Goal: Transaction & Acquisition: Book appointment/travel/reservation

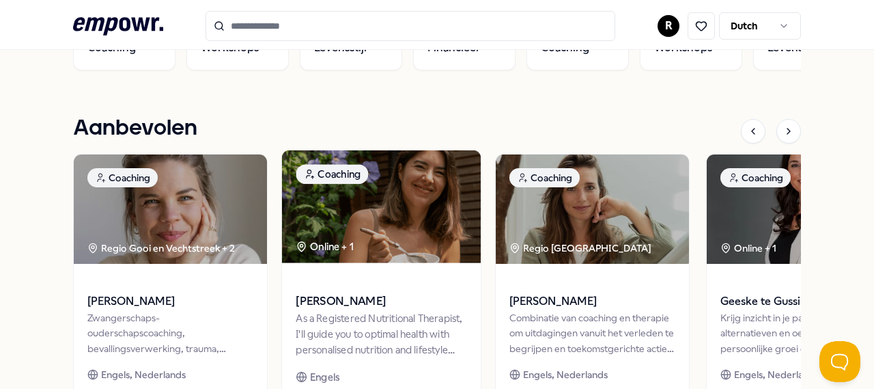
scroll to position [469, 0]
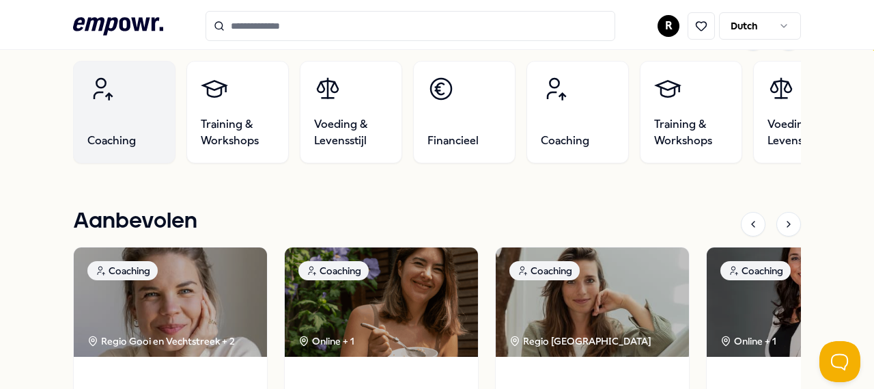
click at [100, 119] on link "Coaching" at bounding box center [124, 112] width 102 height 102
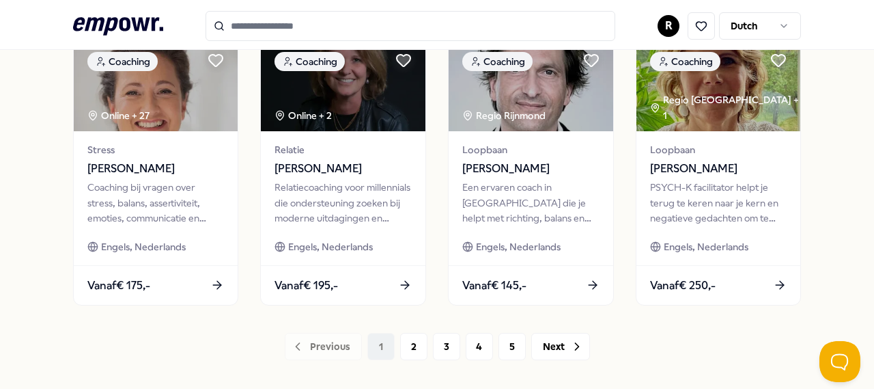
scroll to position [712, 0]
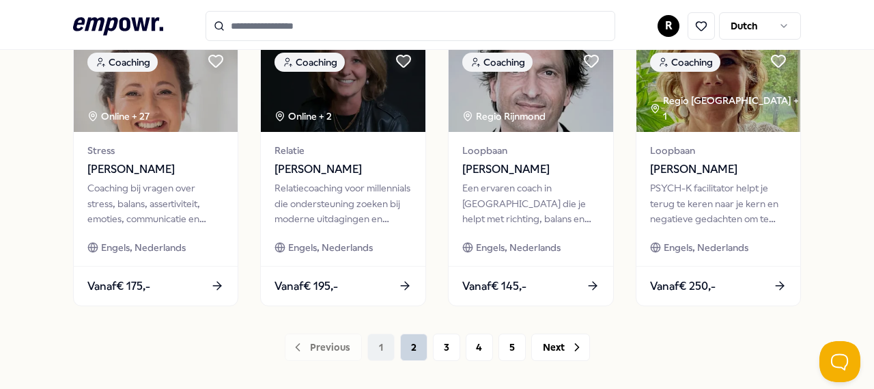
click at [405, 341] on button "2" at bounding box center [413, 346] width 27 height 27
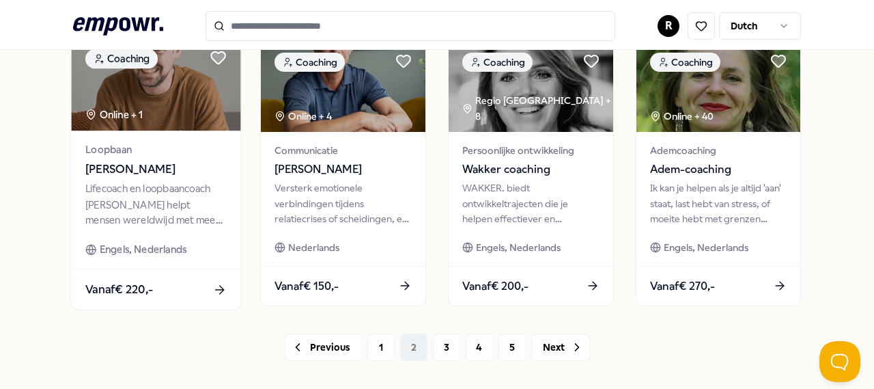
click at [217, 289] on icon at bounding box center [219, 289] width 8 height 0
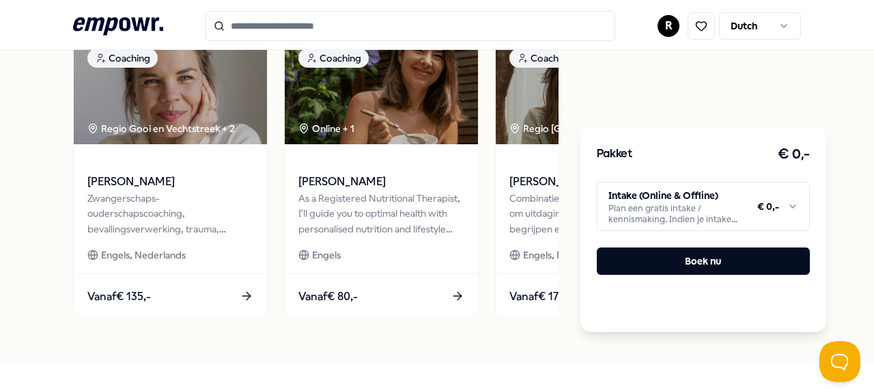
scroll to position [2716, 0]
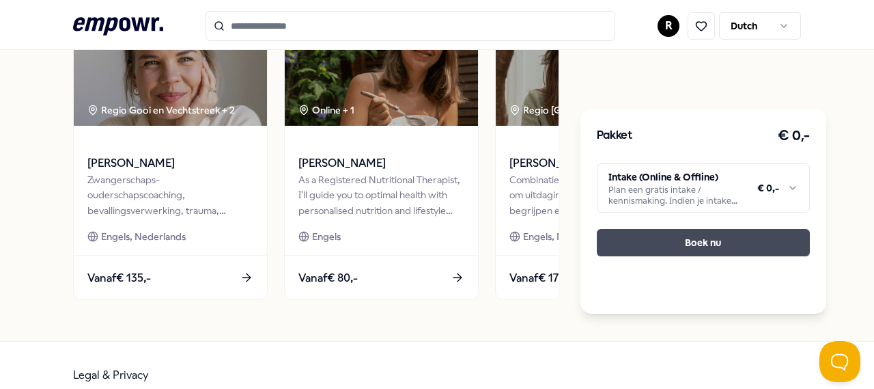
click at [729, 229] on button "Boek nu" at bounding box center [703, 242] width 213 height 27
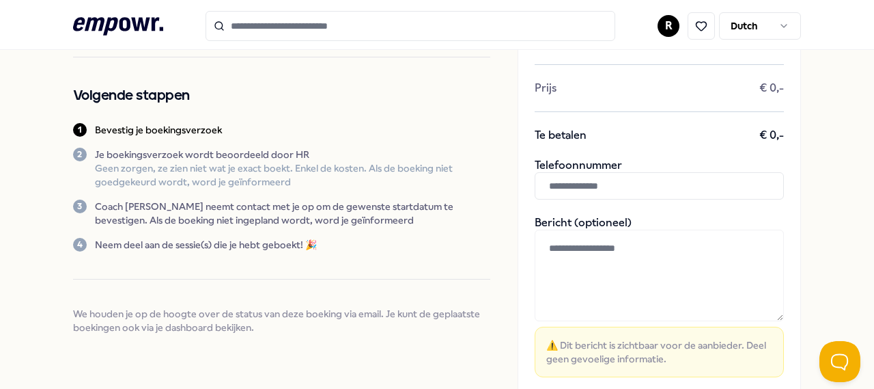
scroll to position [55, 0]
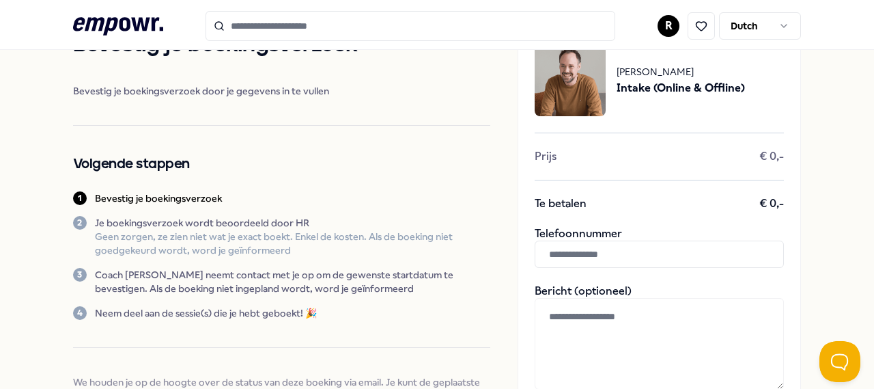
click at [557, 255] on input "text" at bounding box center [659, 253] width 249 height 27
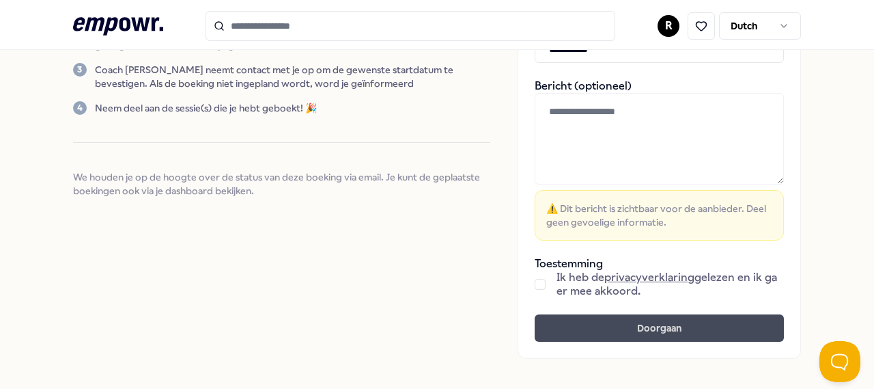
click at [654, 335] on button "Doorgaan" at bounding box center [659, 327] width 249 height 27
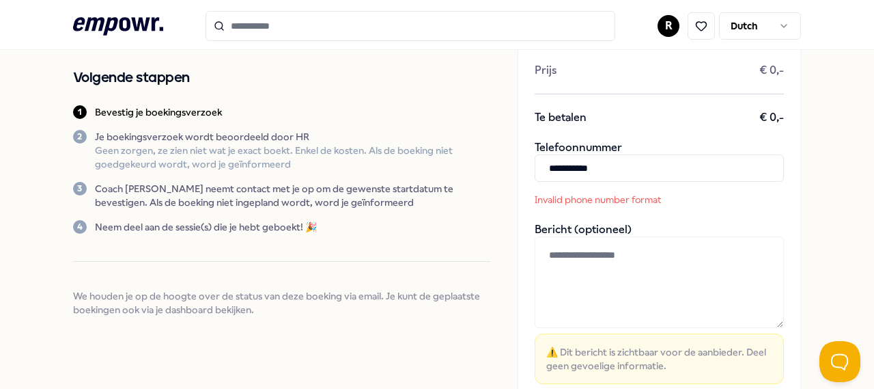
scroll to position [123, 0]
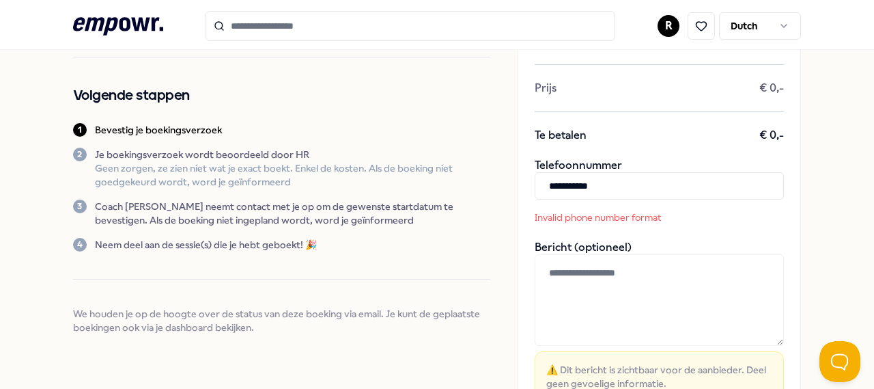
click at [555, 184] on input "**********" at bounding box center [659, 185] width 249 height 27
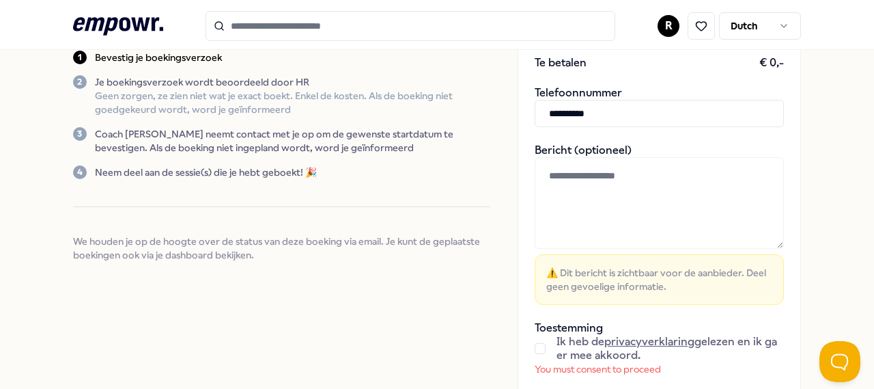
scroll to position [328, 0]
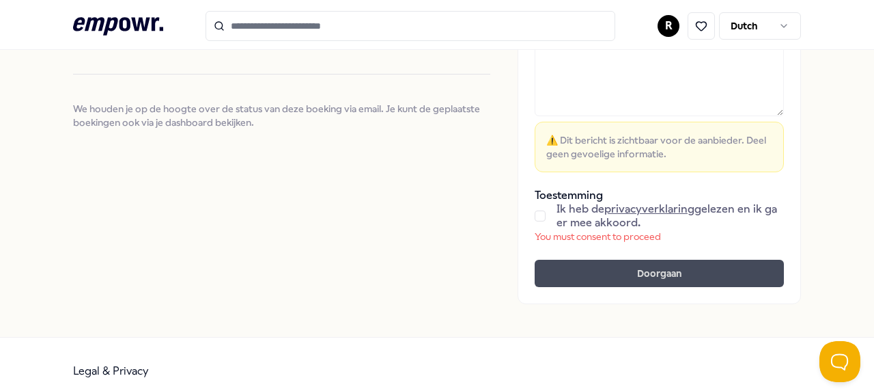
type input "**********"
click at [632, 264] on button "Doorgaan" at bounding box center [659, 273] width 249 height 27
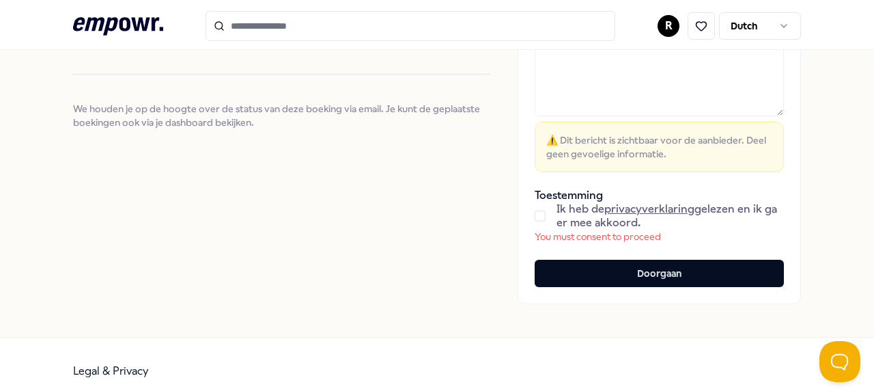
click at [535, 216] on button "button" at bounding box center [540, 215] width 11 height 11
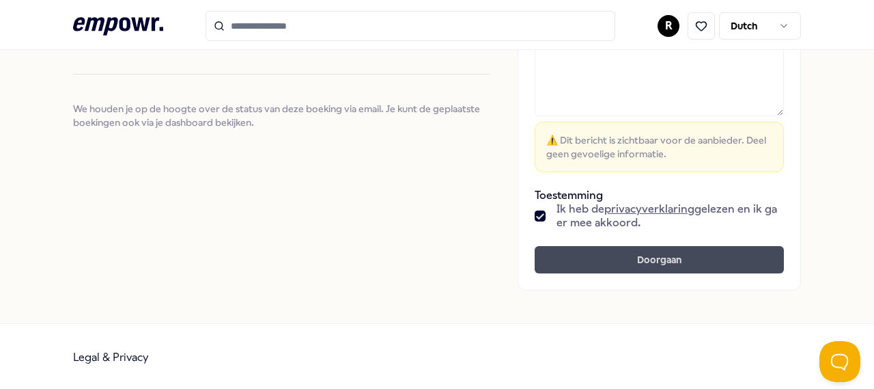
click at [591, 253] on button "Doorgaan" at bounding box center [659, 259] width 249 height 27
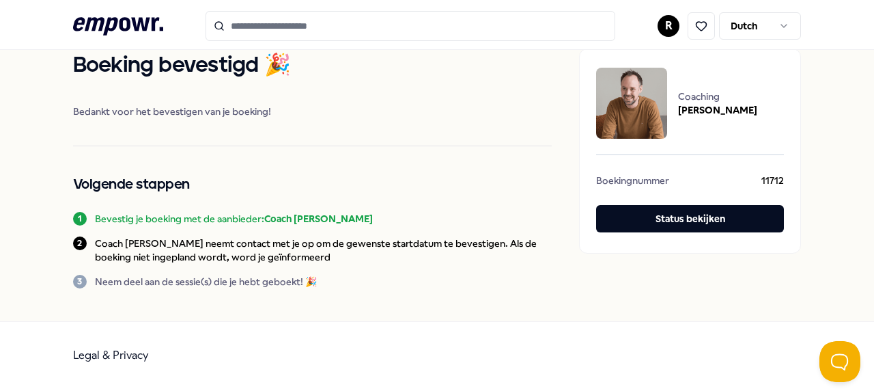
scroll to position [33, 0]
